Goal: Participate in discussion

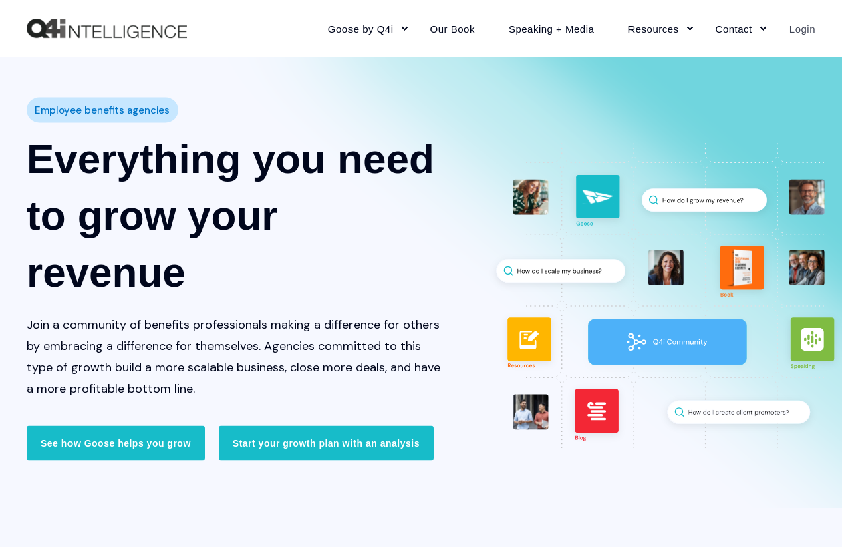
click at [805, 29] on link "Login" at bounding box center [794, 28] width 43 height 58
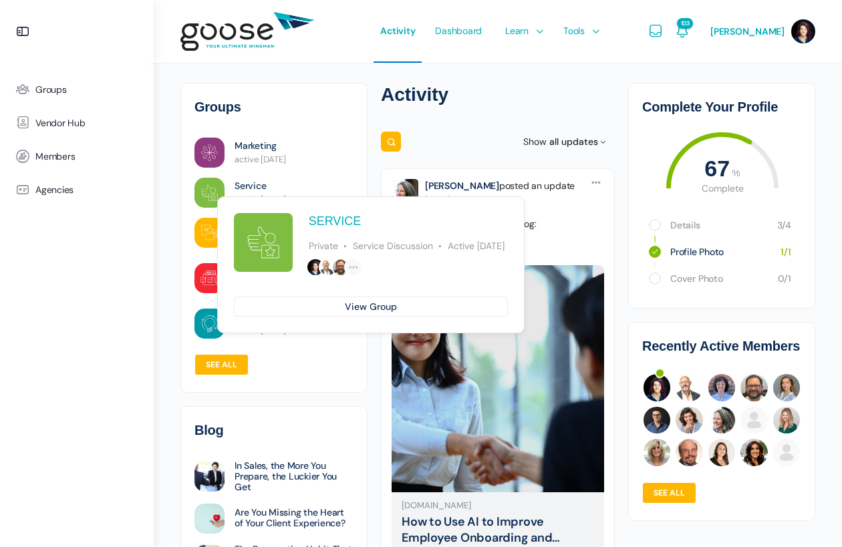
click at [248, 184] on link "Service" at bounding box center [250, 186] width 31 height 14
